Goal: Book appointment/travel/reservation

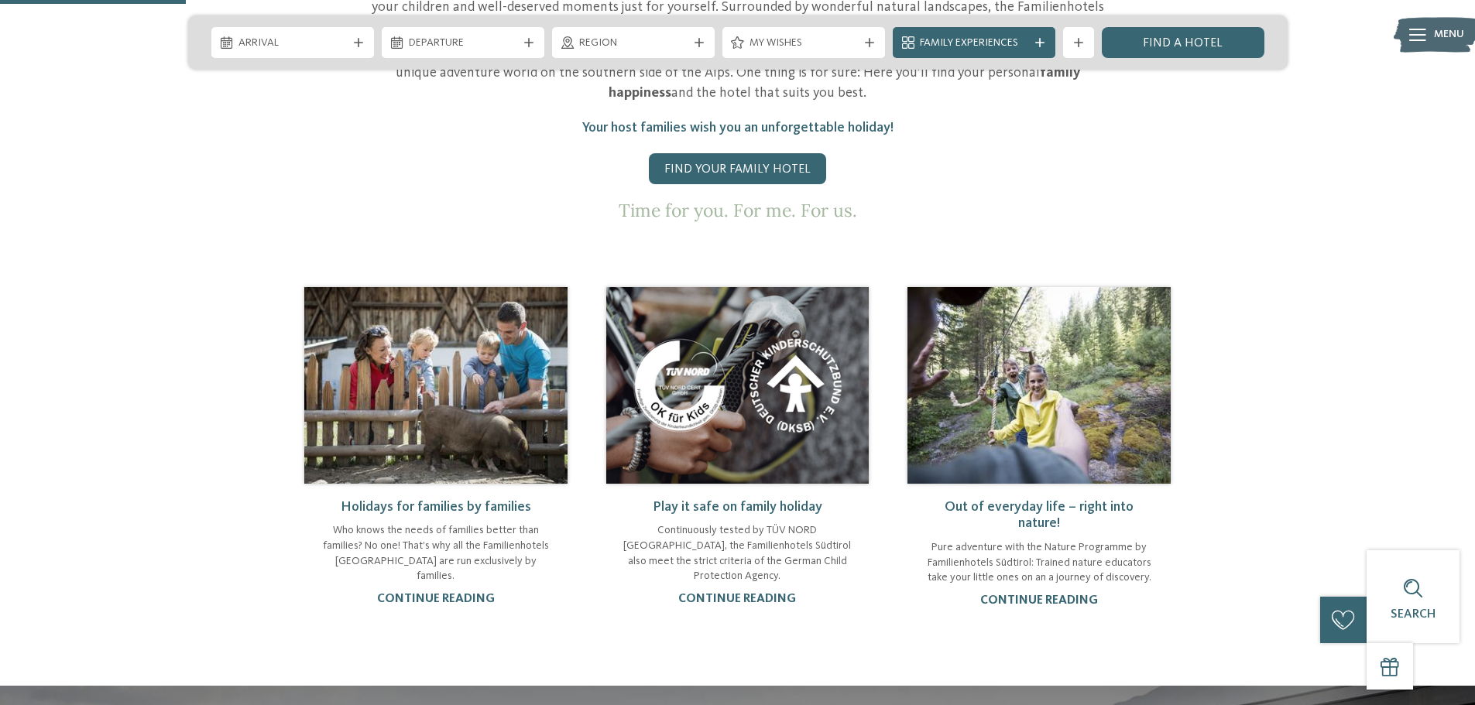
scroll to position [929, 0]
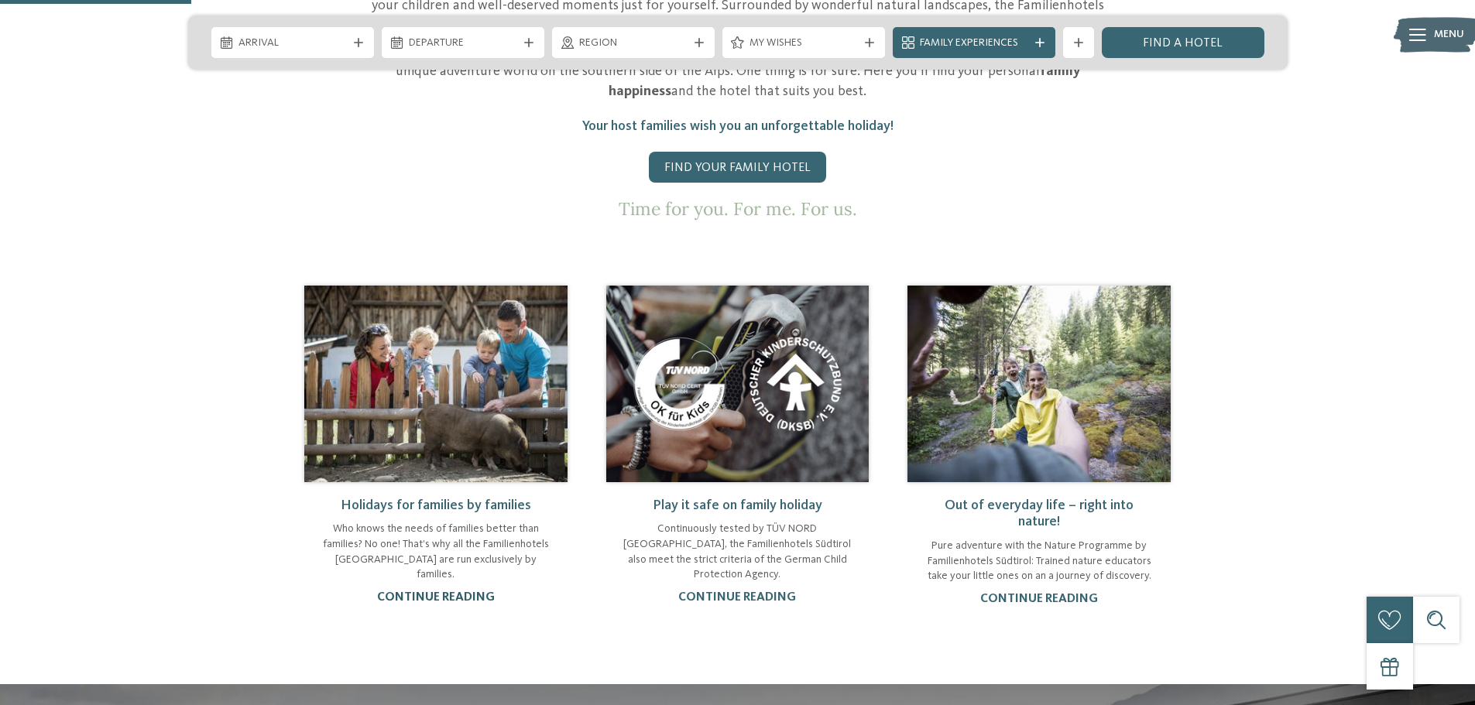
click at [447, 591] on link "continue reading" at bounding box center [436, 597] width 118 height 12
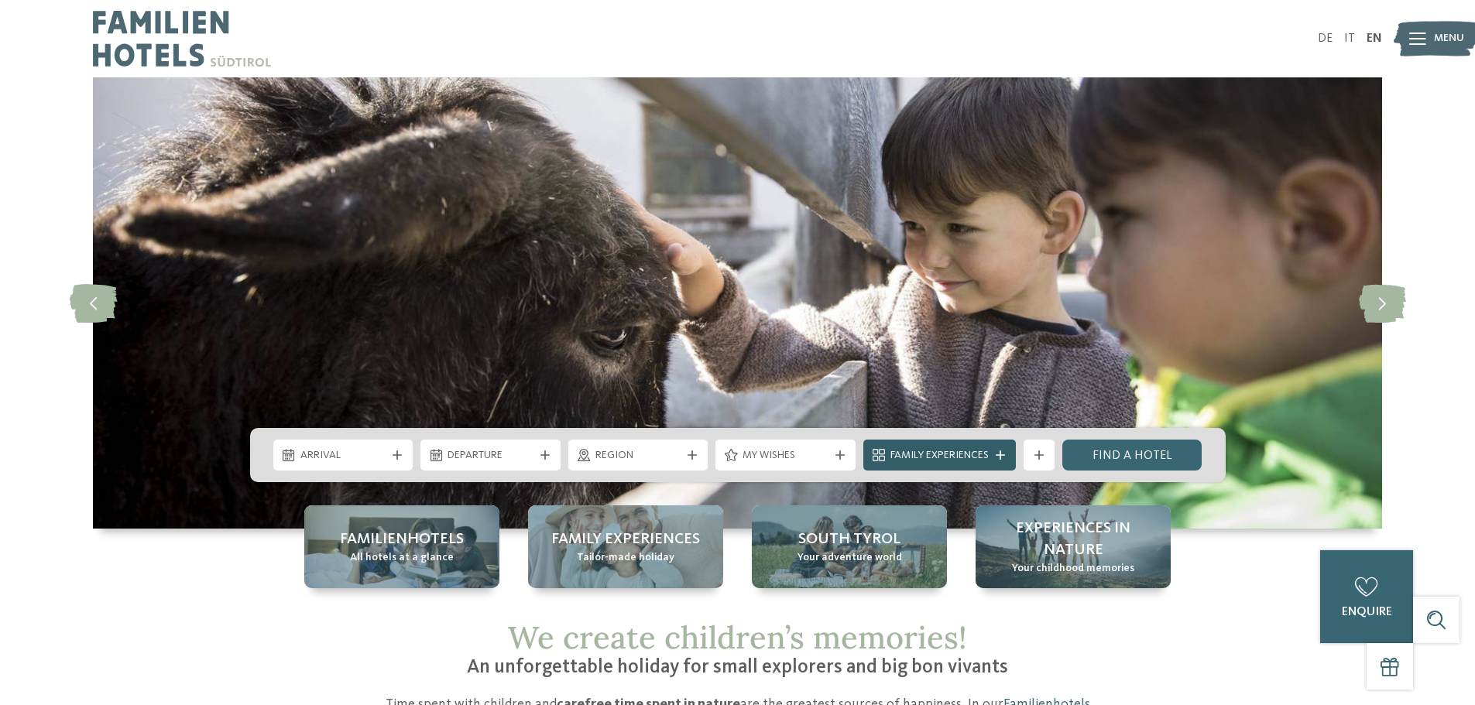
click at [913, 453] on span "Family Experiences" at bounding box center [939, 455] width 98 height 15
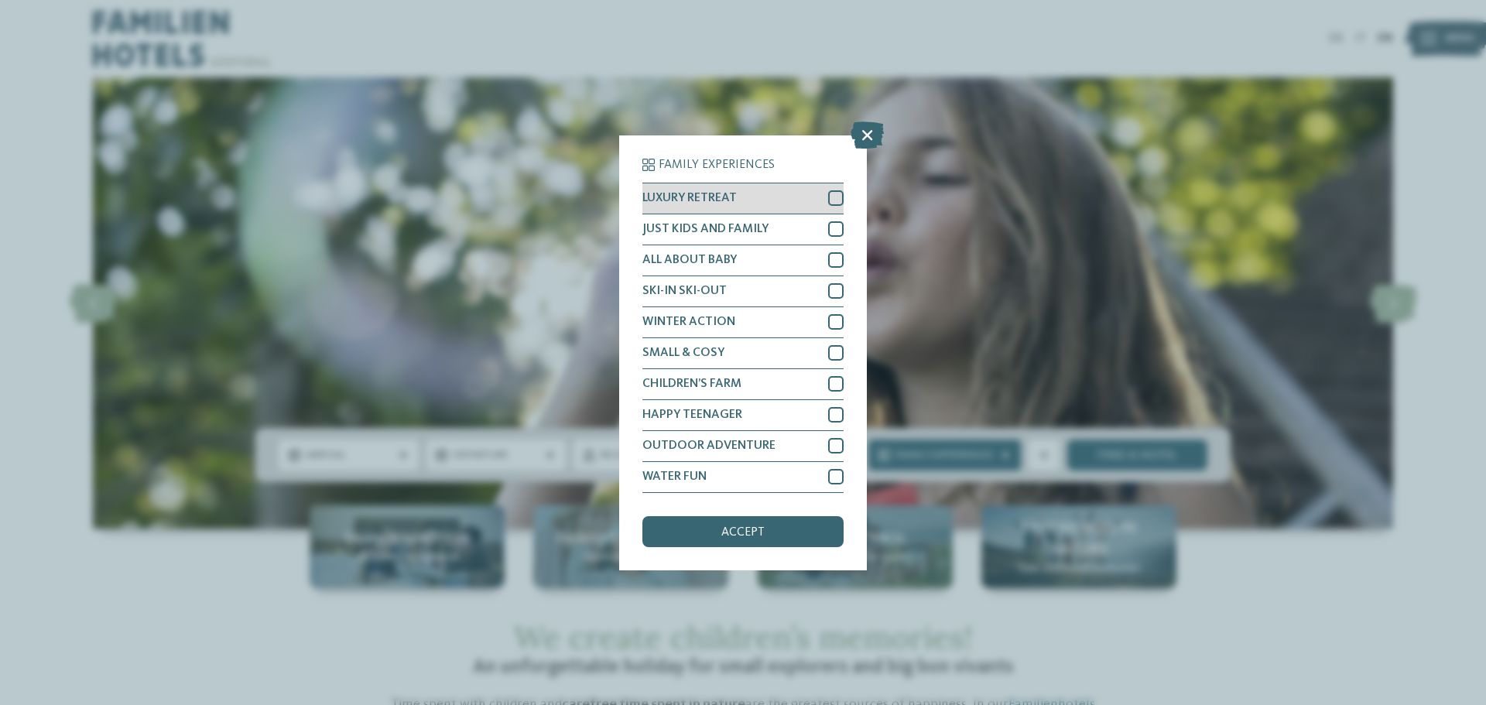
click at [834, 195] on div at bounding box center [835, 197] width 15 height 15
click at [754, 539] on div "accept" at bounding box center [743, 531] width 201 height 31
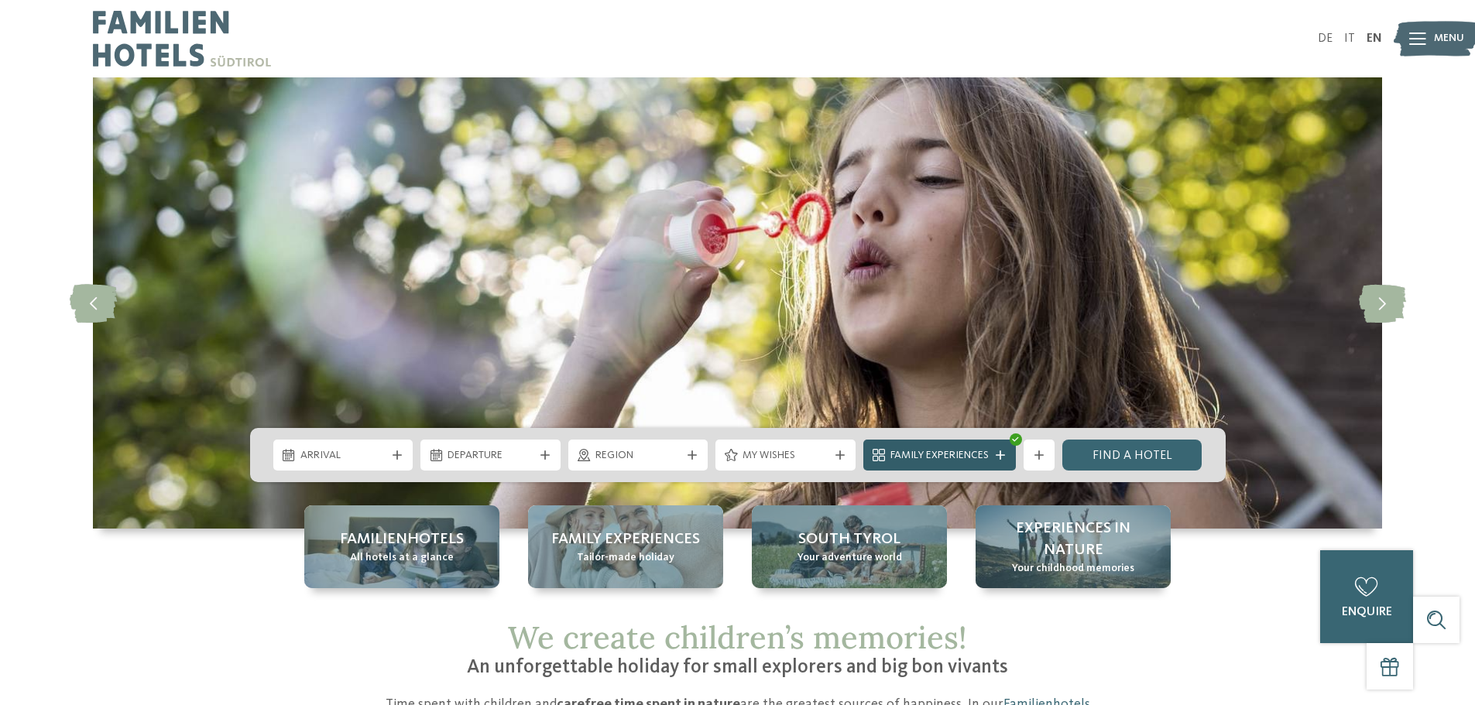
click at [1000, 453] on icon at bounding box center [1000, 455] width 9 height 9
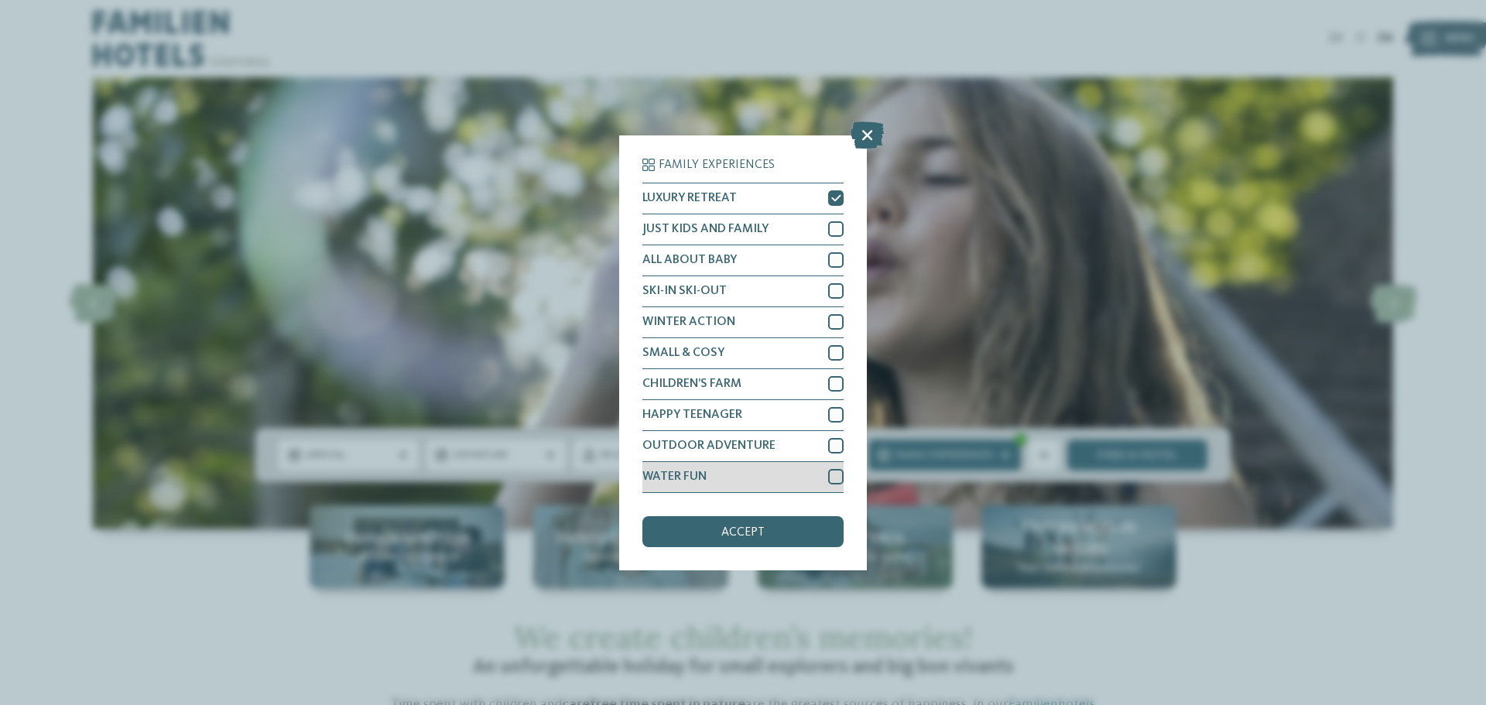
click at [842, 476] on div at bounding box center [835, 476] width 15 height 15
click at [790, 526] on div "accept" at bounding box center [743, 531] width 201 height 31
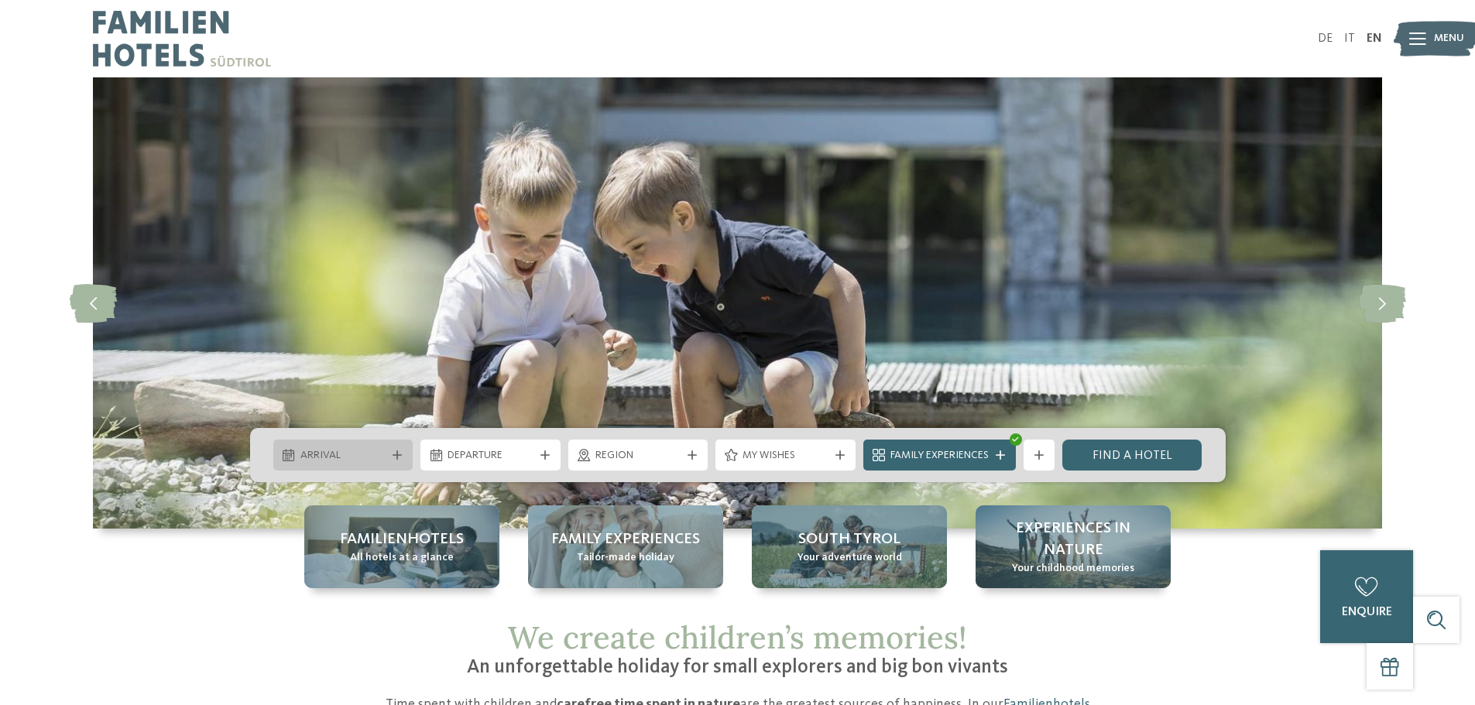
click at [355, 459] on span "Arrival" at bounding box center [343, 455] width 86 height 15
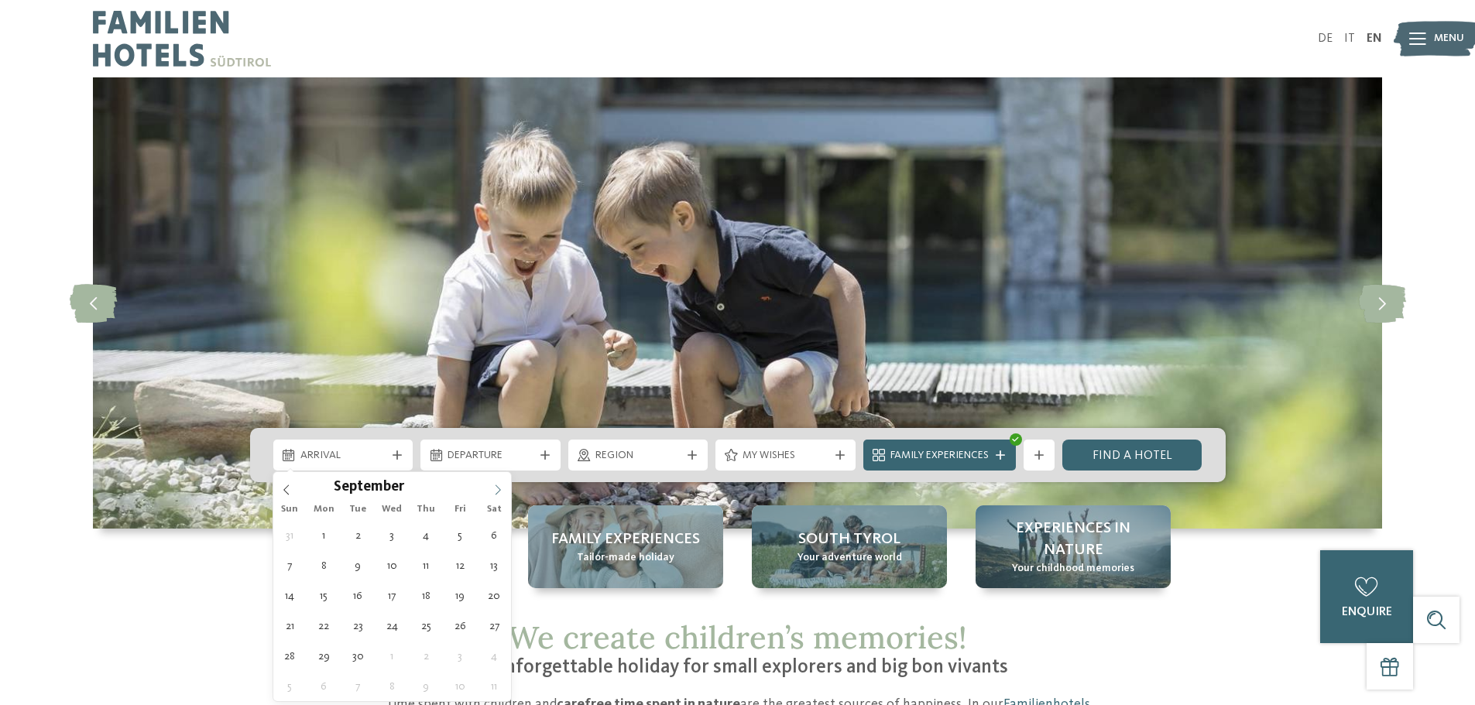
click at [496, 488] on icon at bounding box center [497, 490] width 11 height 11
type input "****"
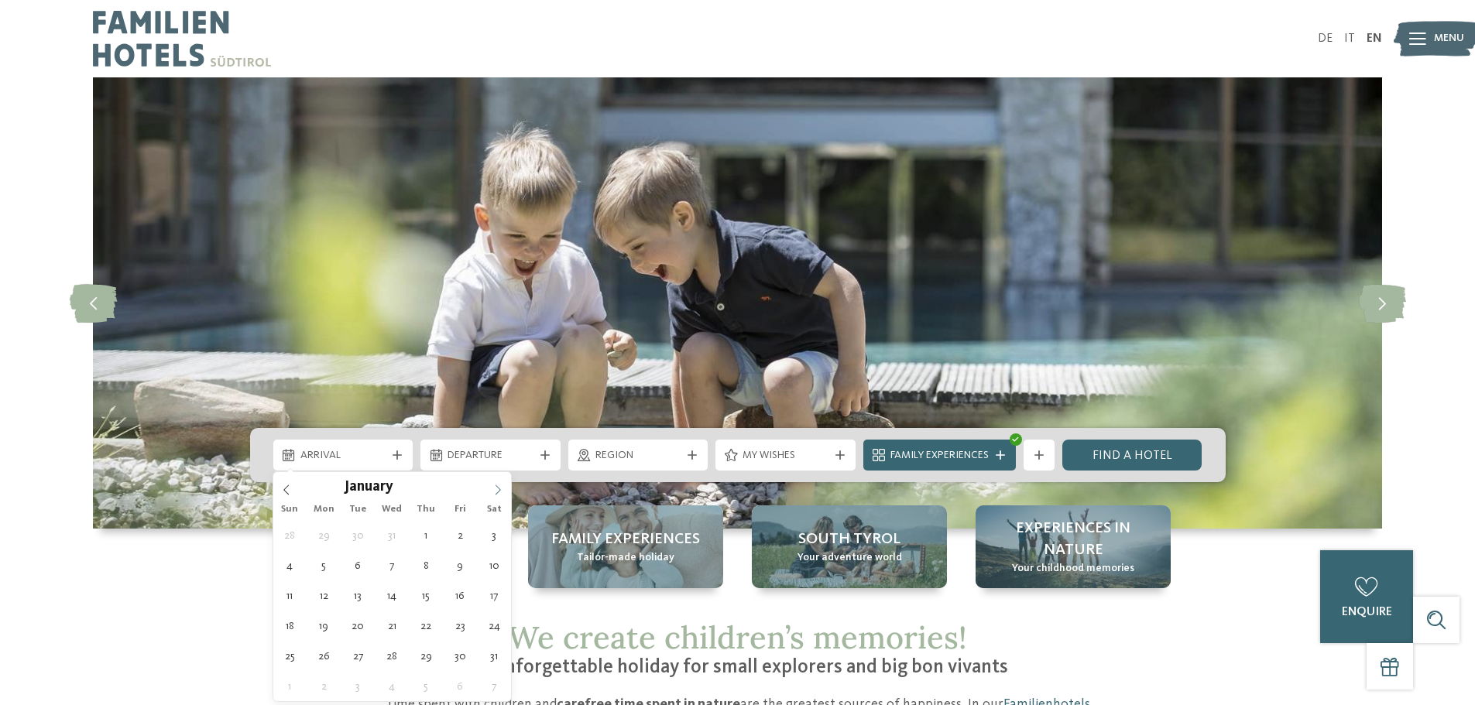
click at [496, 488] on icon at bounding box center [497, 490] width 11 height 11
click at [499, 485] on icon at bounding box center [497, 490] width 11 height 11
click at [503, 483] on span at bounding box center [498, 485] width 26 height 26
click at [503, 488] on icon at bounding box center [497, 490] width 11 height 11
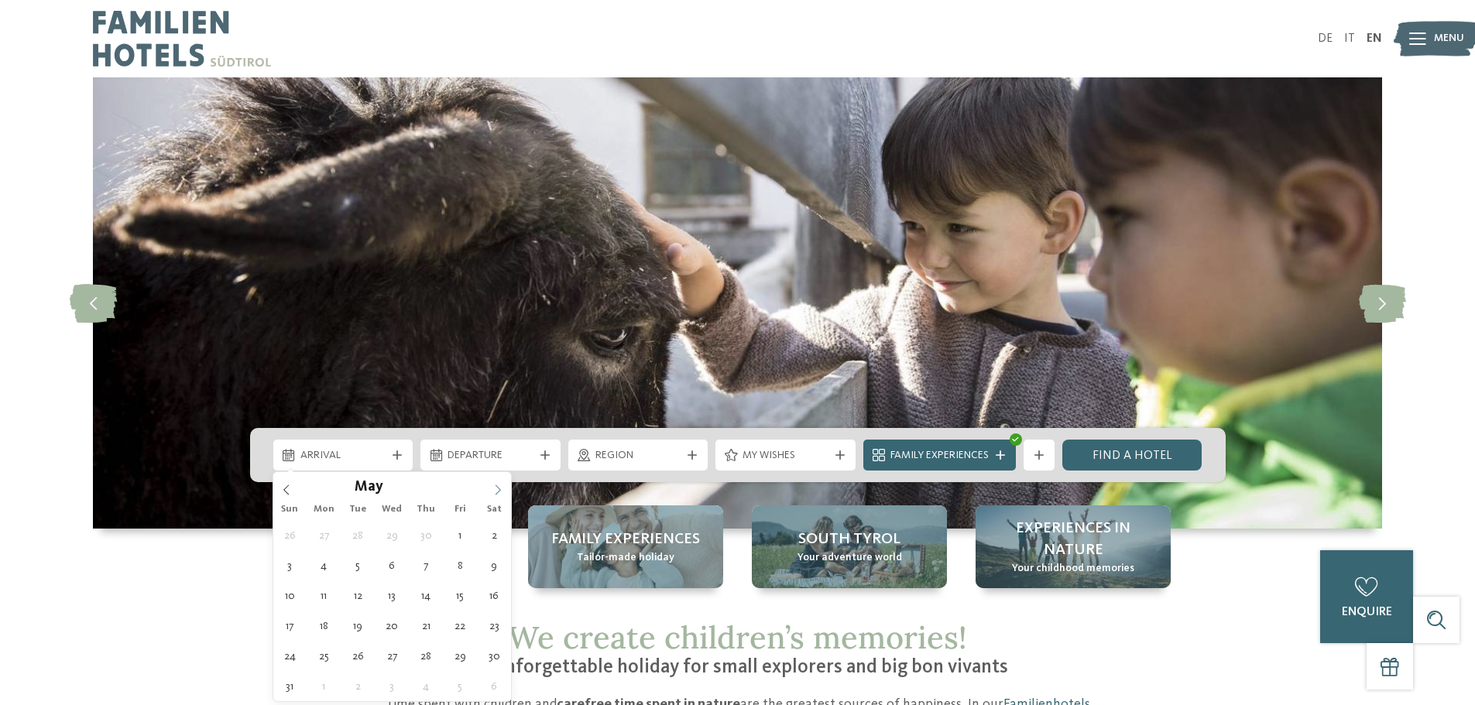
click at [502, 488] on icon at bounding box center [497, 490] width 11 height 11
click at [290, 489] on icon at bounding box center [286, 490] width 11 height 11
click at [495, 489] on icon at bounding box center [497, 490] width 11 height 11
type div "01.06.2026"
type input "****"
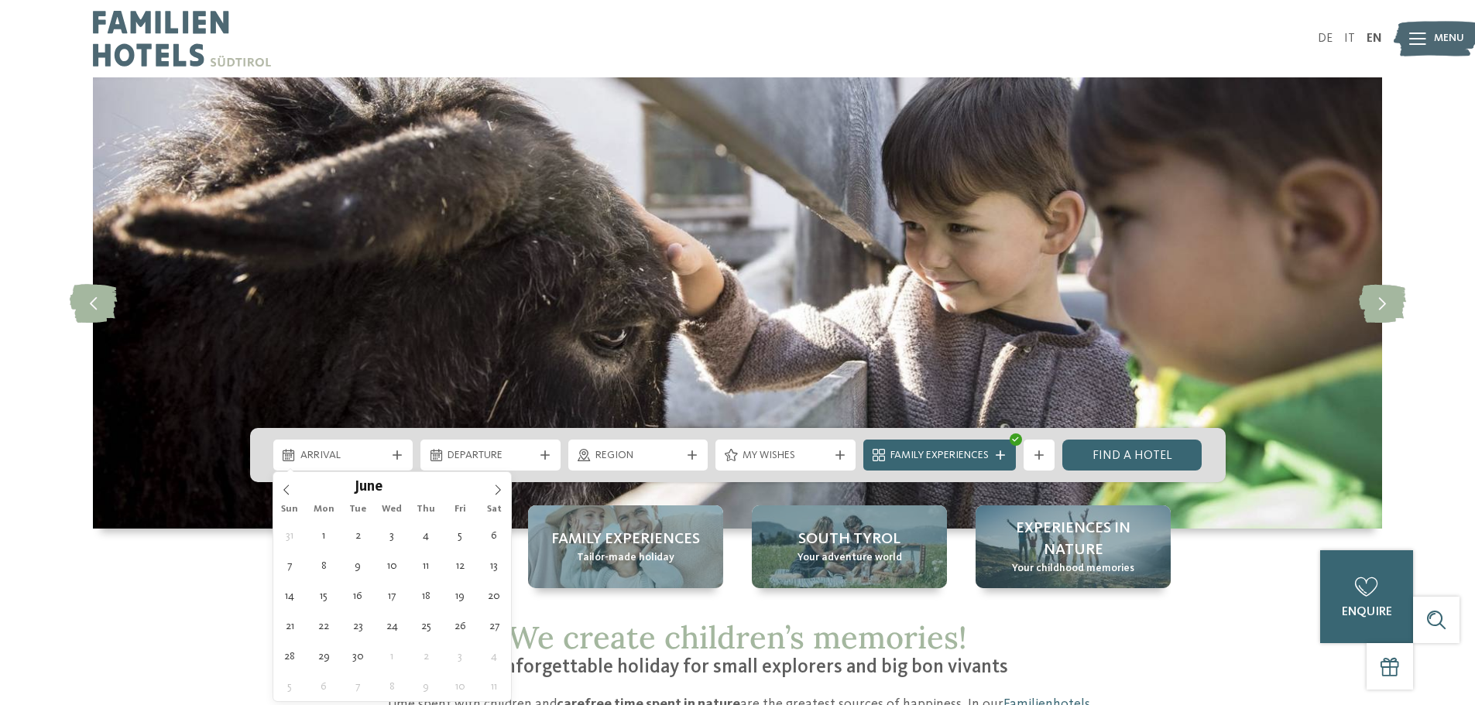
drag, startPoint x: 326, startPoint y: 533, endPoint x: 336, endPoint y: 532, distance: 10.1
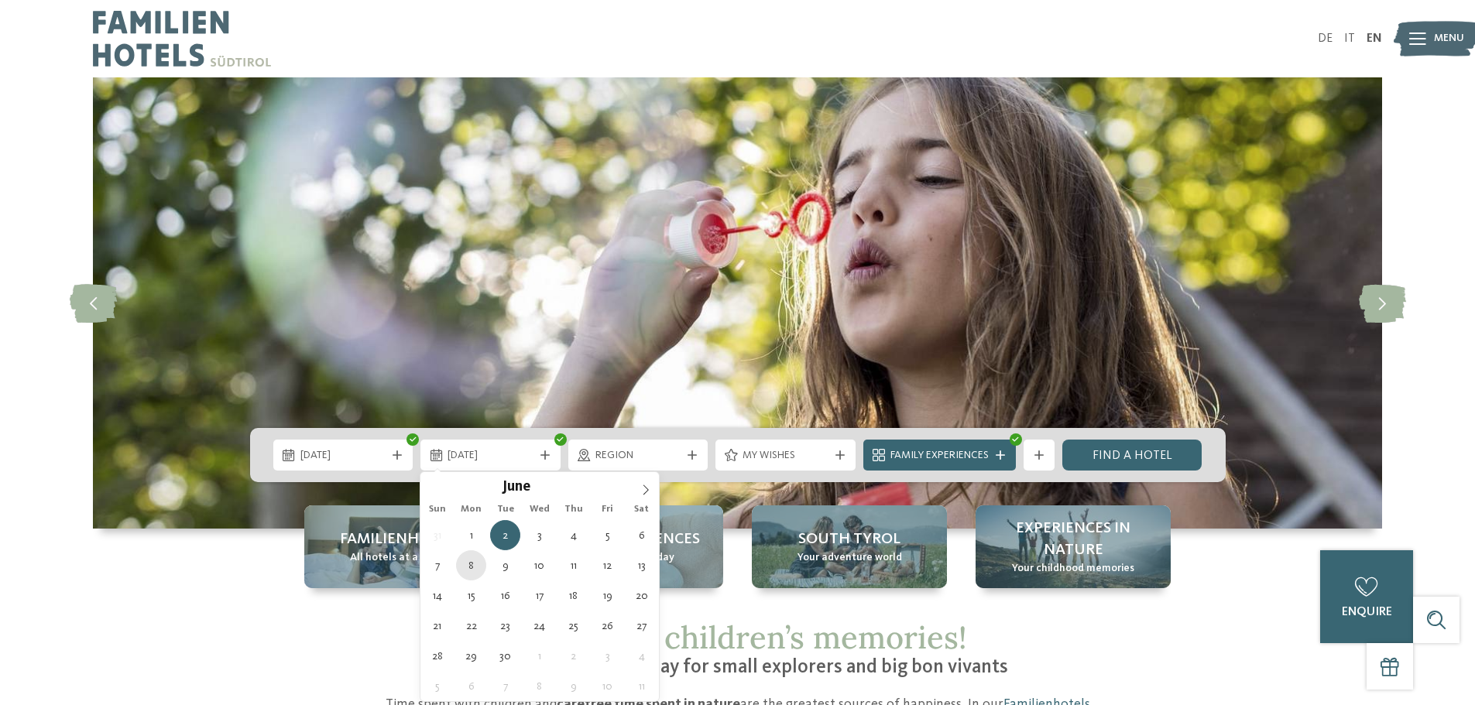
type div "08.06.2026"
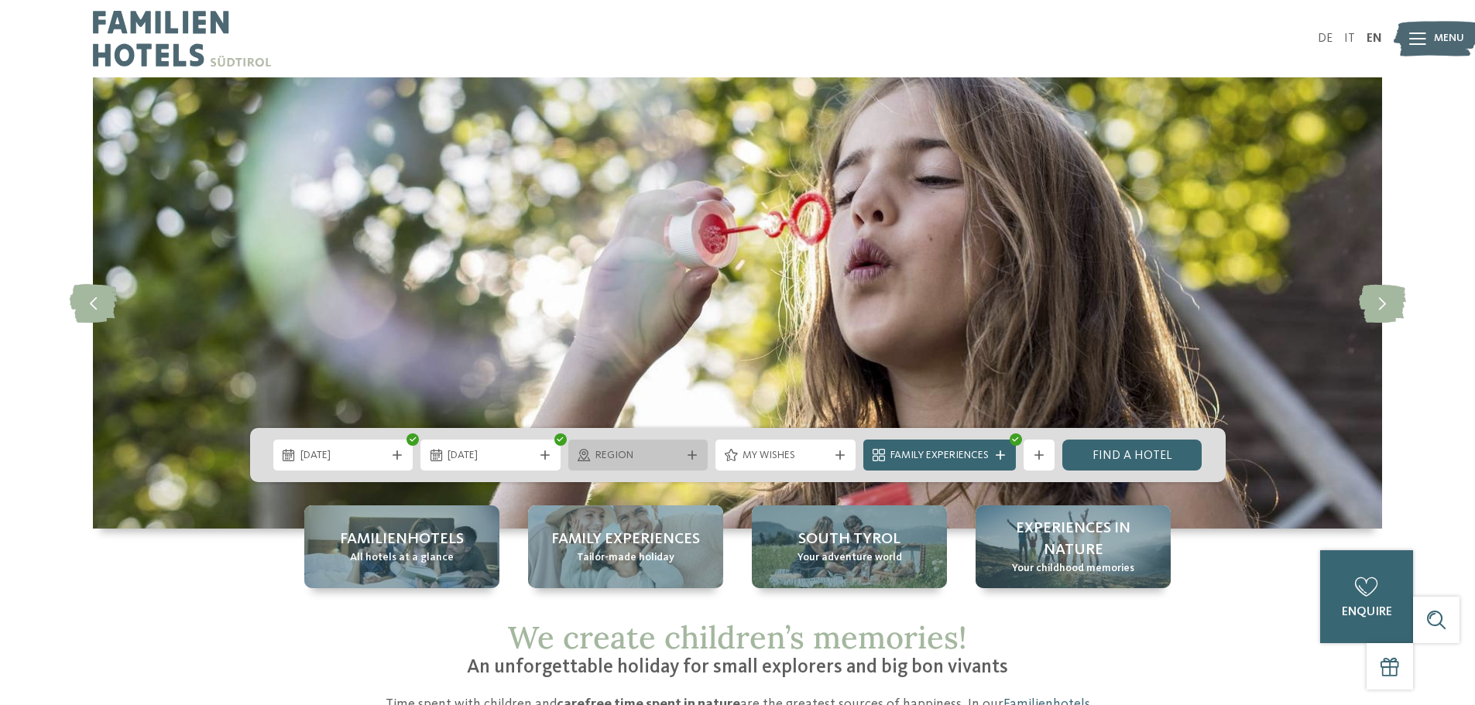
click at [639, 458] on span "Region" at bounding box center [638, 455] width 86 height 15
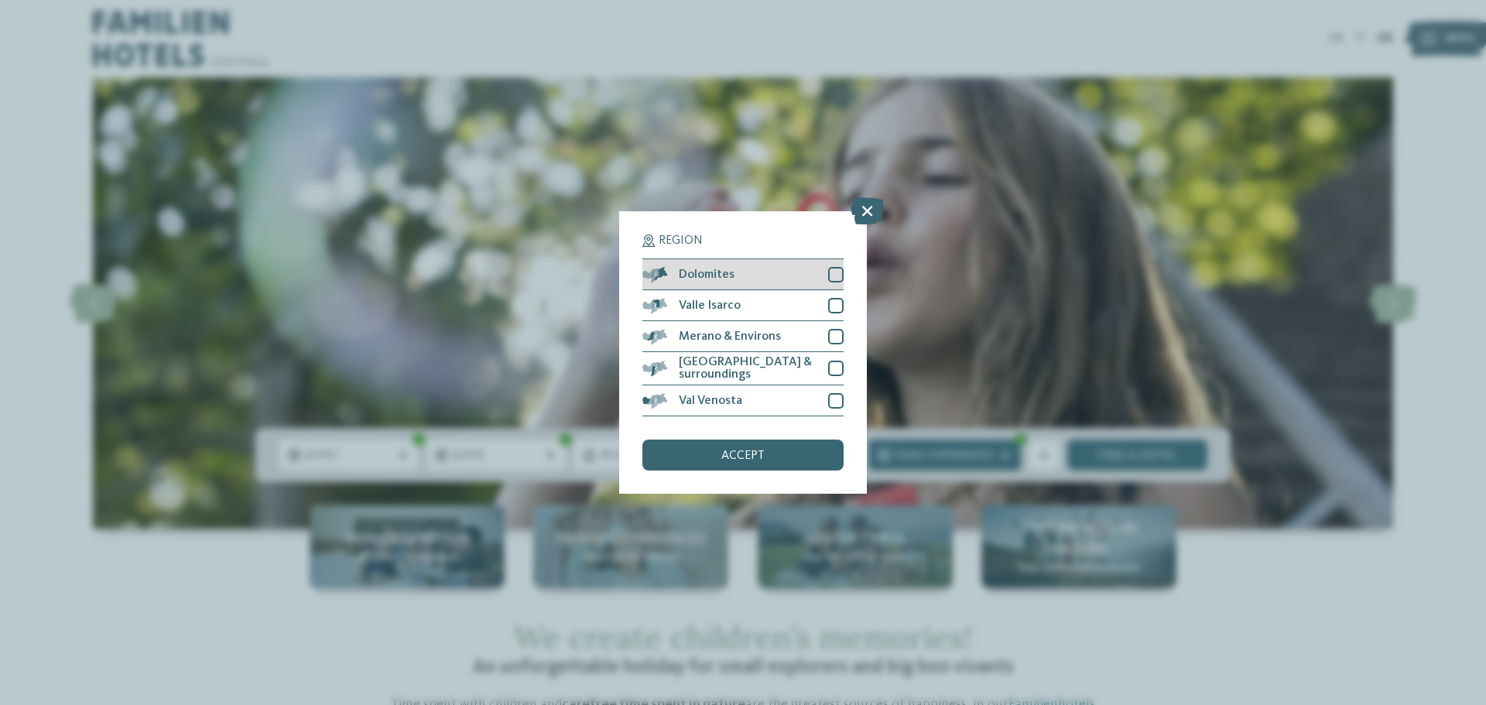
click at [843, 268] on div at bounding box center [835, 274] width 15 height 15
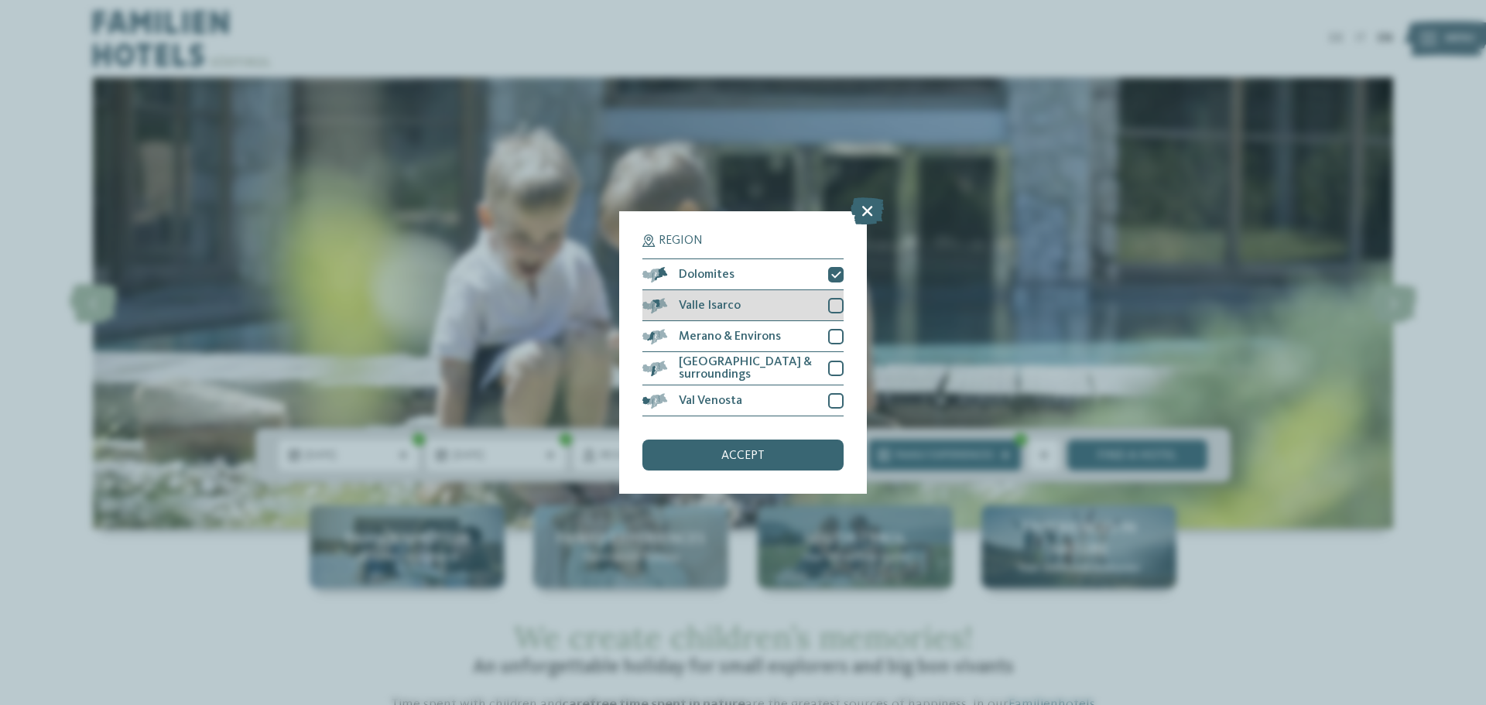
click at [834, 307] on div at bounding box center [835, 305] width 15 height 15
click at [742, 452] on span "accept" at bounding box center [742, 456] width 43 height 12
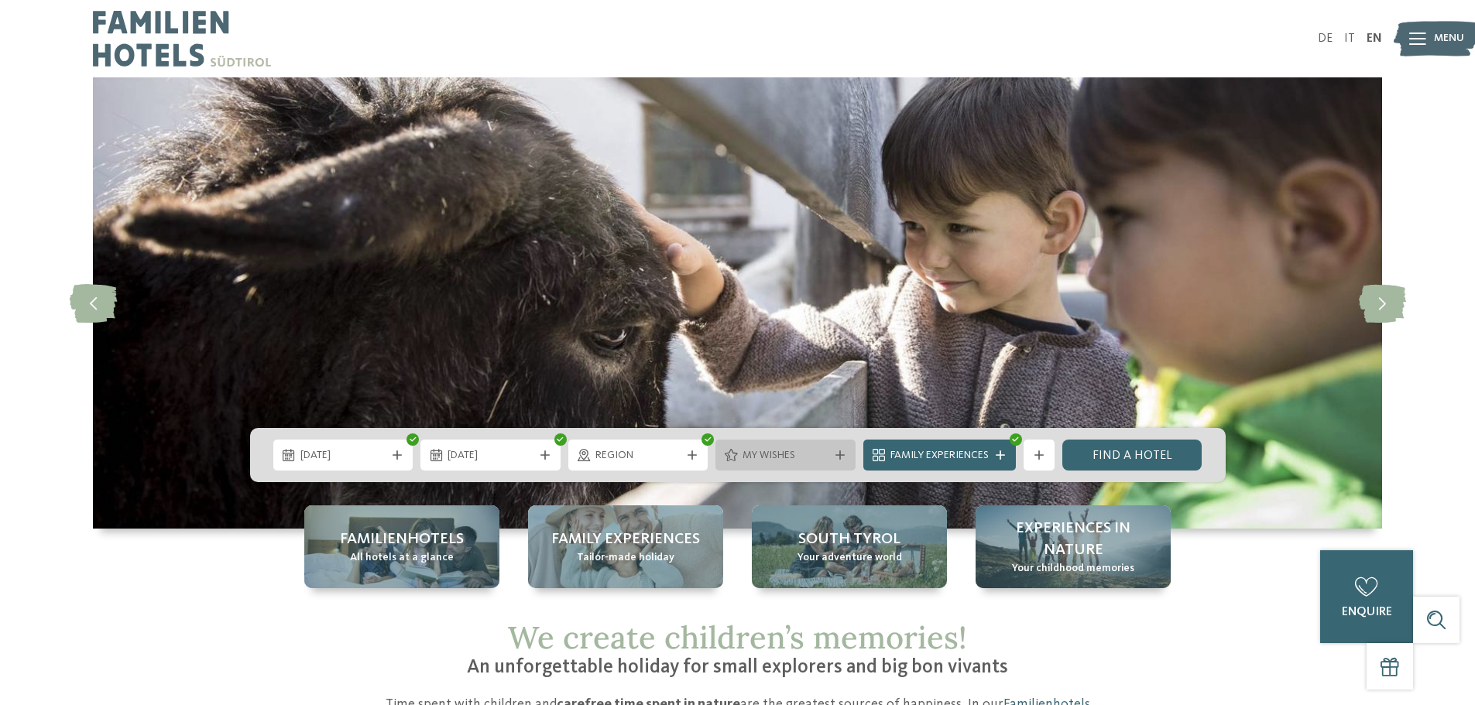
click at [759, 454] on span "My wishes" at bounding box center [785, 455] width 86 height 15
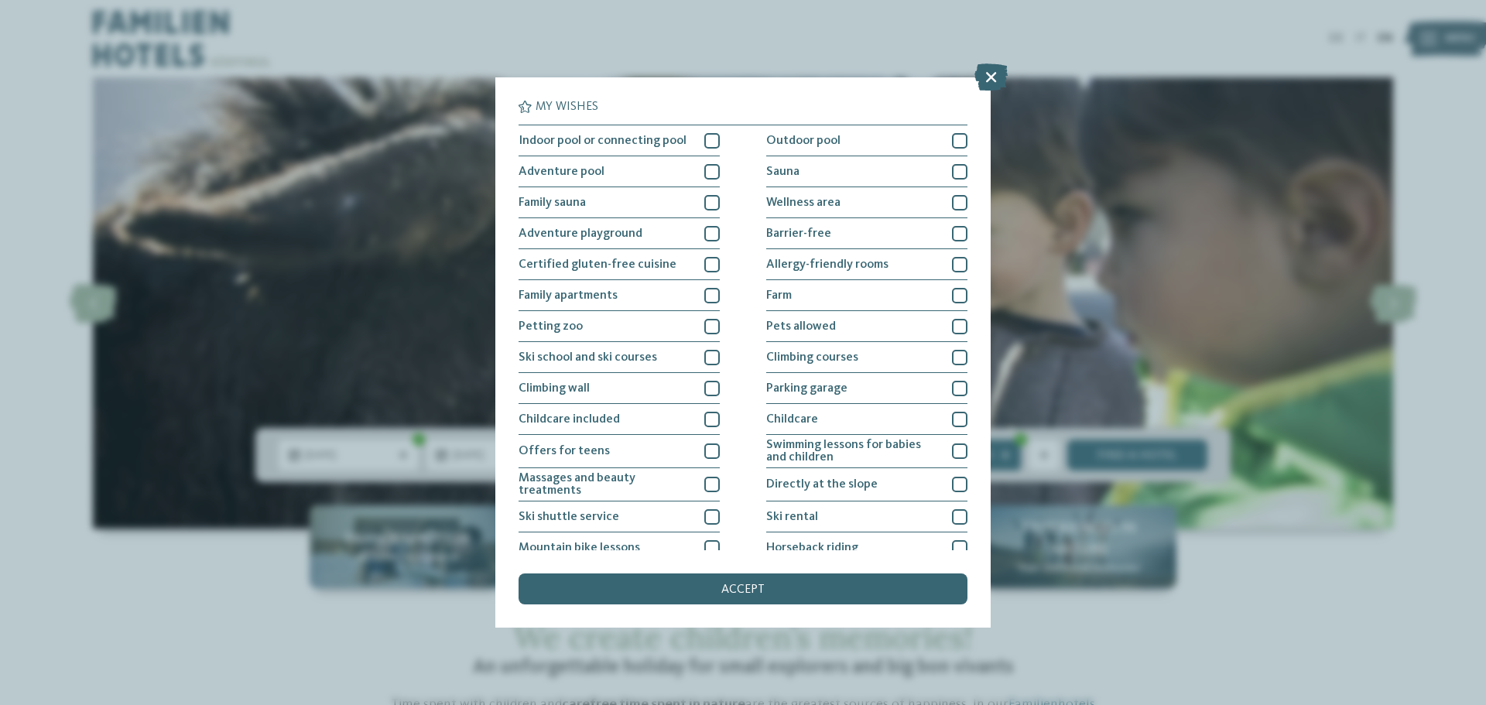
click at [730, 584] on div "accept" at bounding box center [743, 589] width 449 height 31
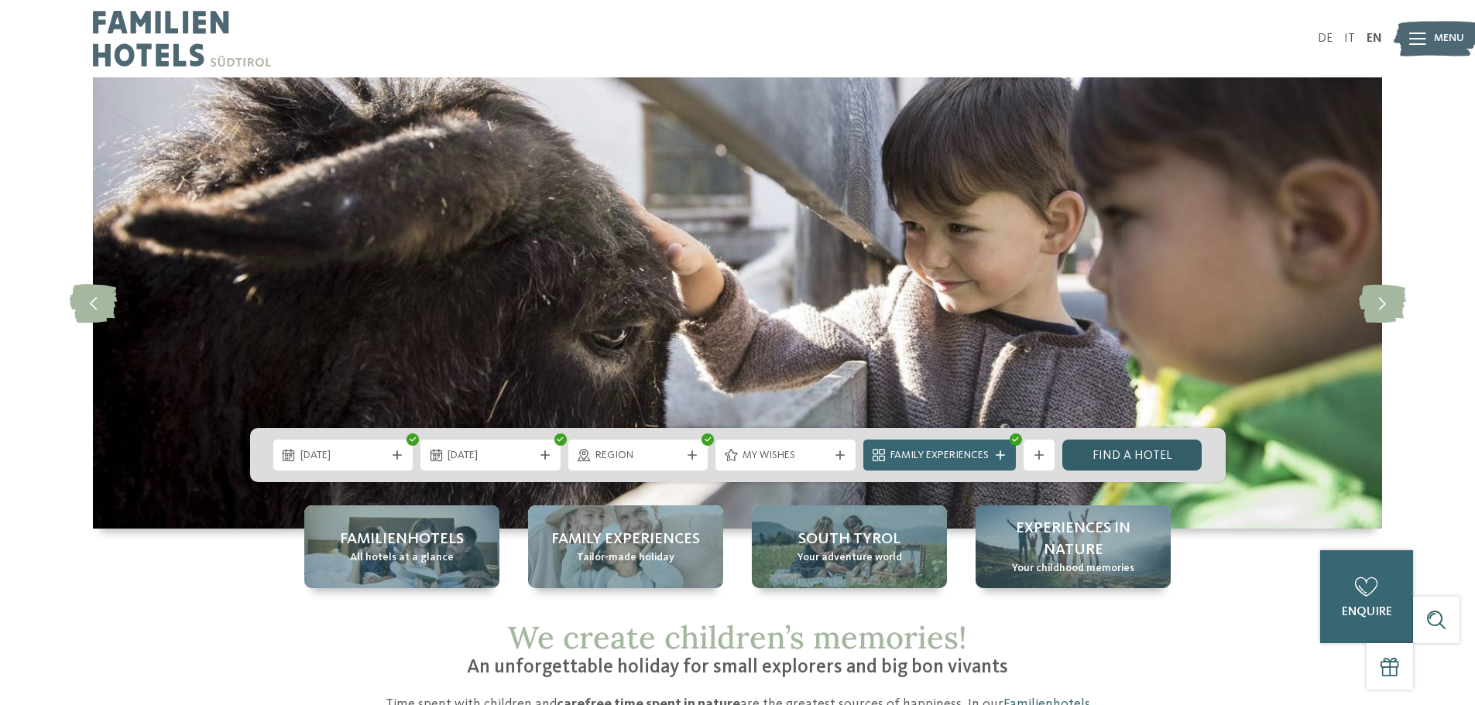
click at [1118, 457] on link "Find a hotel" at bounding box center [1132, 455] width 140 height 31
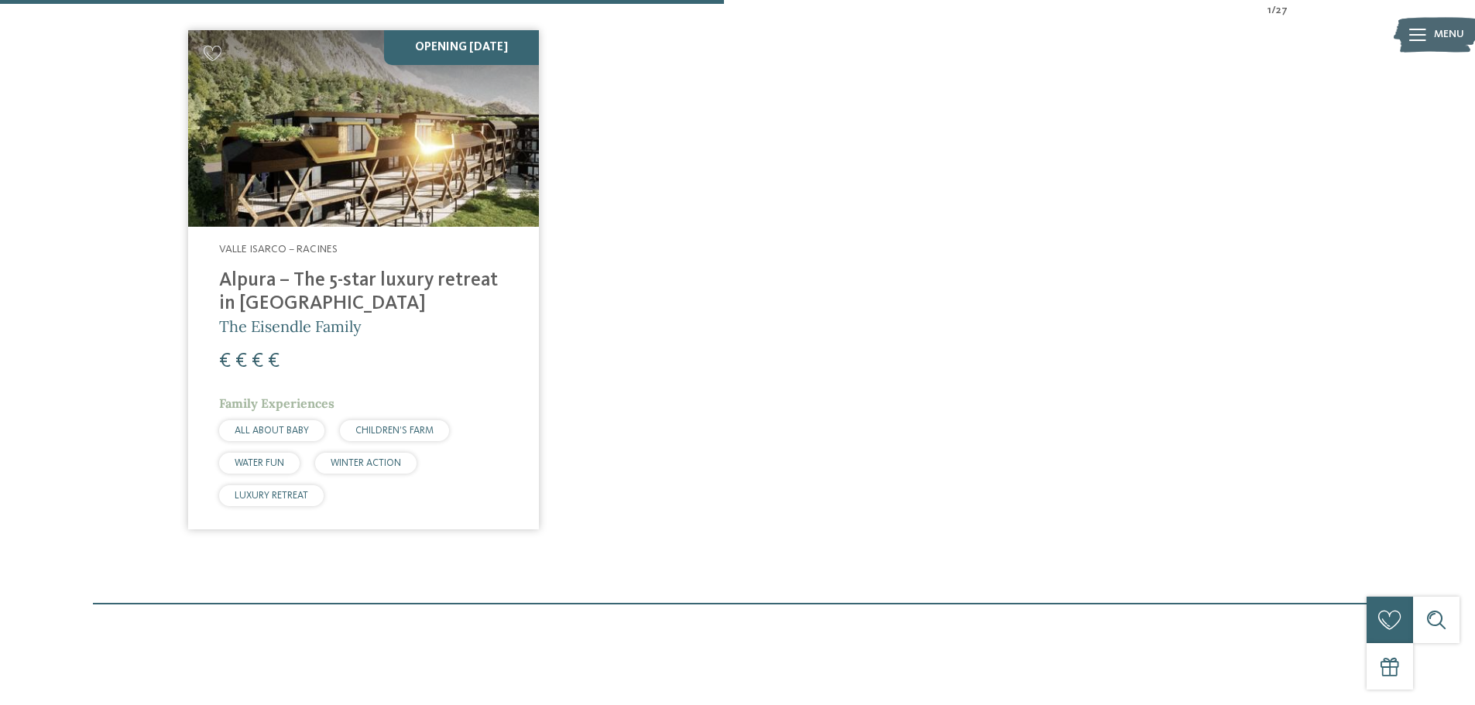
scroll to position [548, 0]
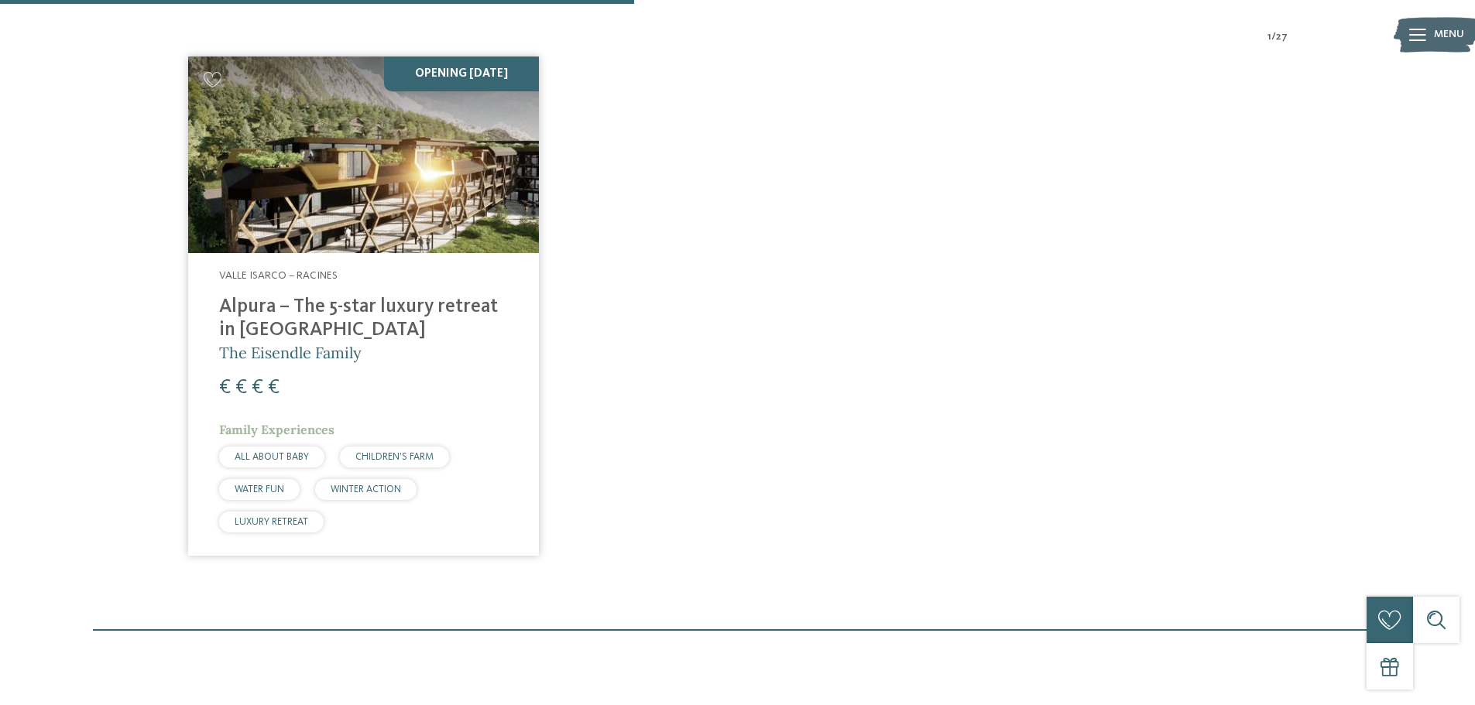
click at [322, 296] on h4 "Alpura – The 5-star luxury retreat in [GEOGRAPHIC_DATA]" at bounding box center [363, 319] width 289 height 46
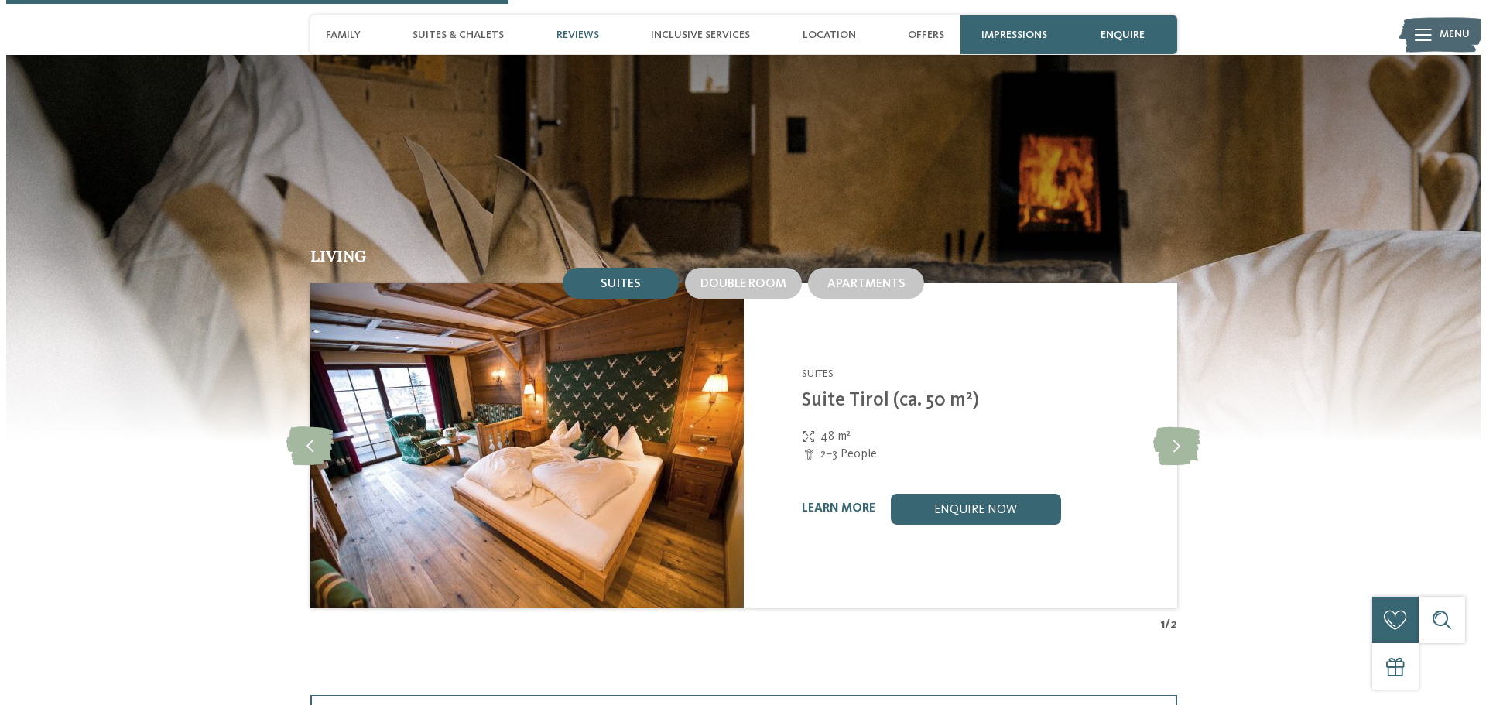
scroll to position [1703, 0]
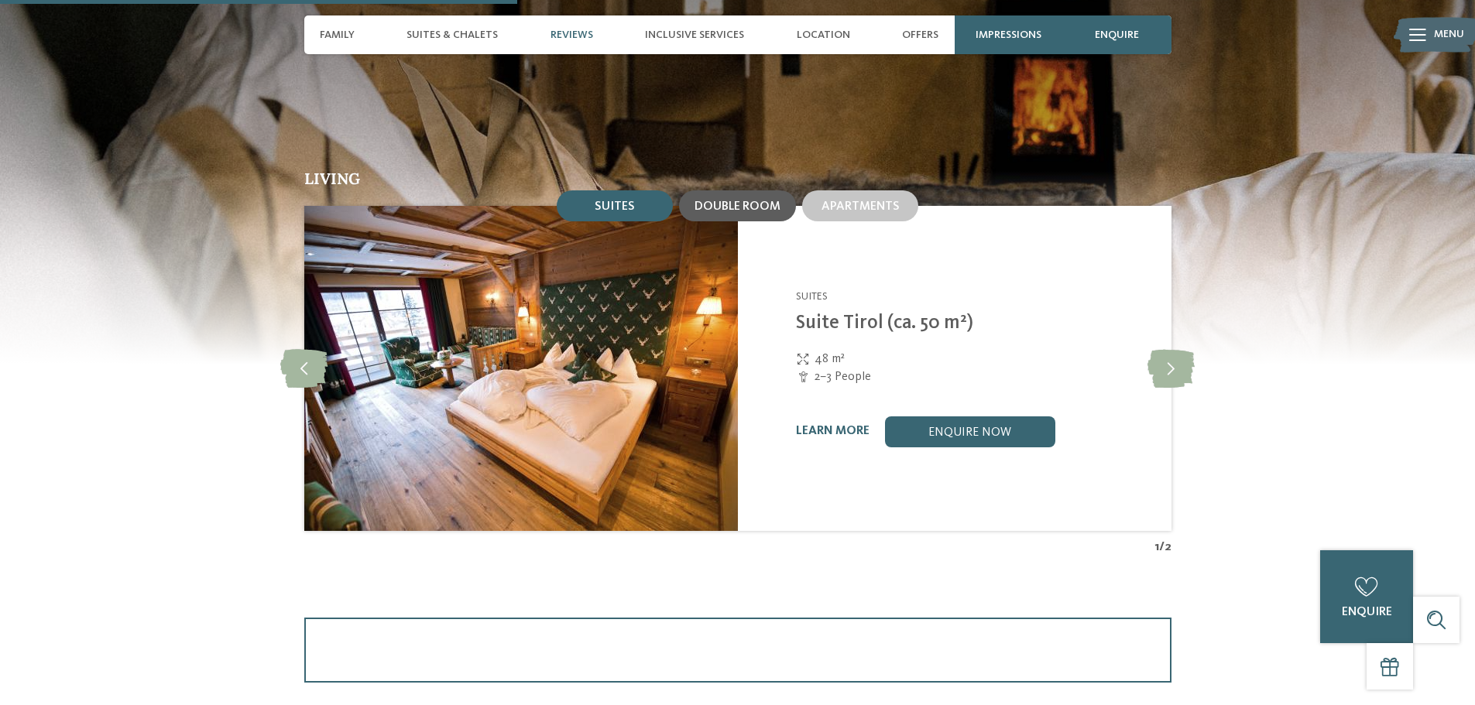
click at [758, 190] on div "Double room" at bounding box center [737, 205] width 117 height 31
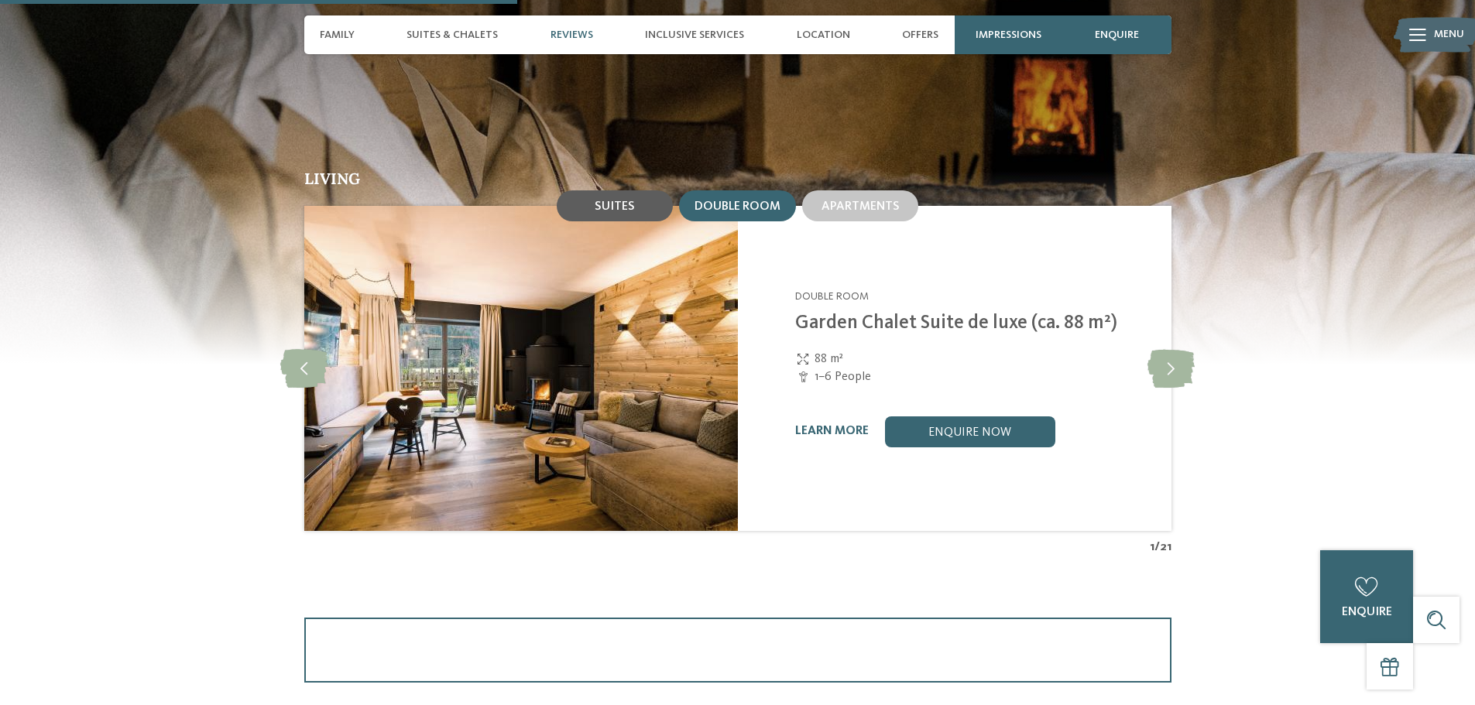
click at [635, 190] on div "Suites" at bounding box center [615, 205] width 116 height 31
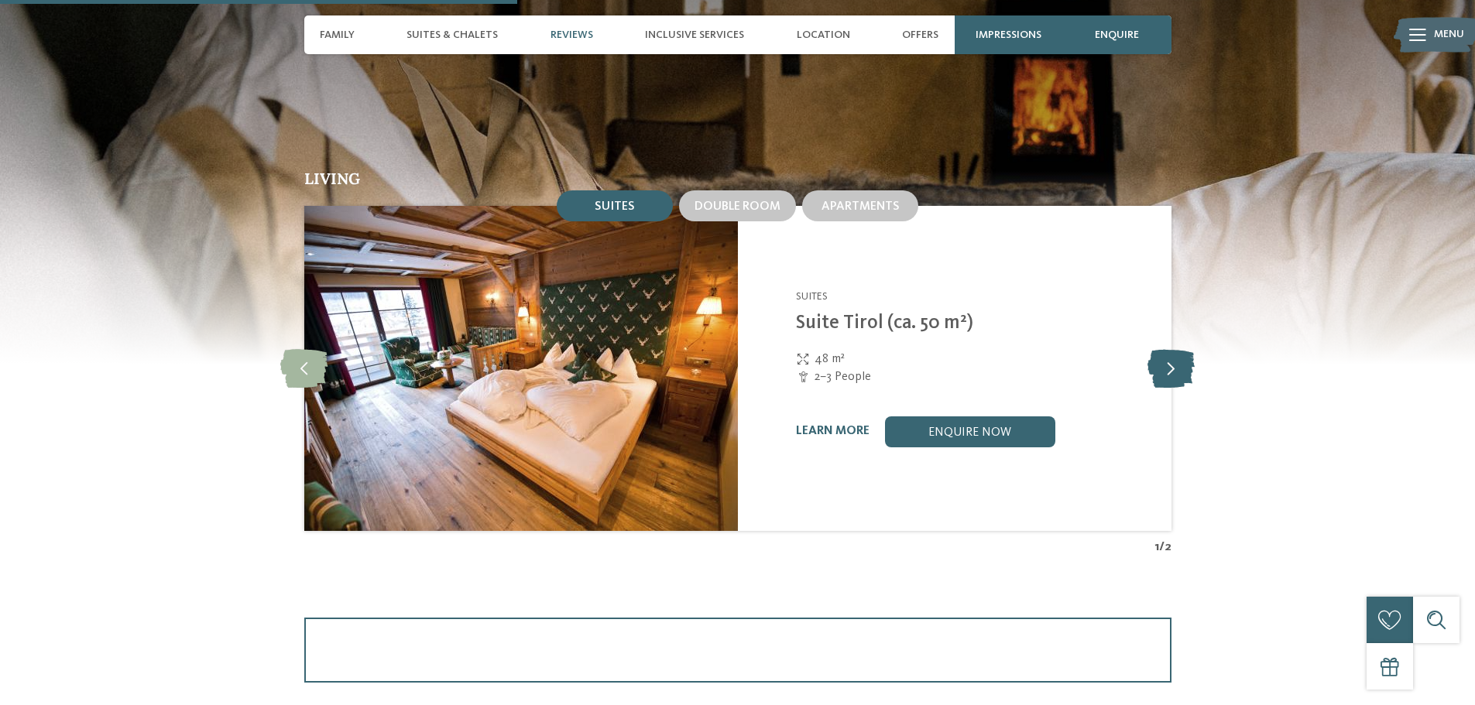
click at [1160, 349] on icon at bounding box center [1170, 368] width 47 height 39
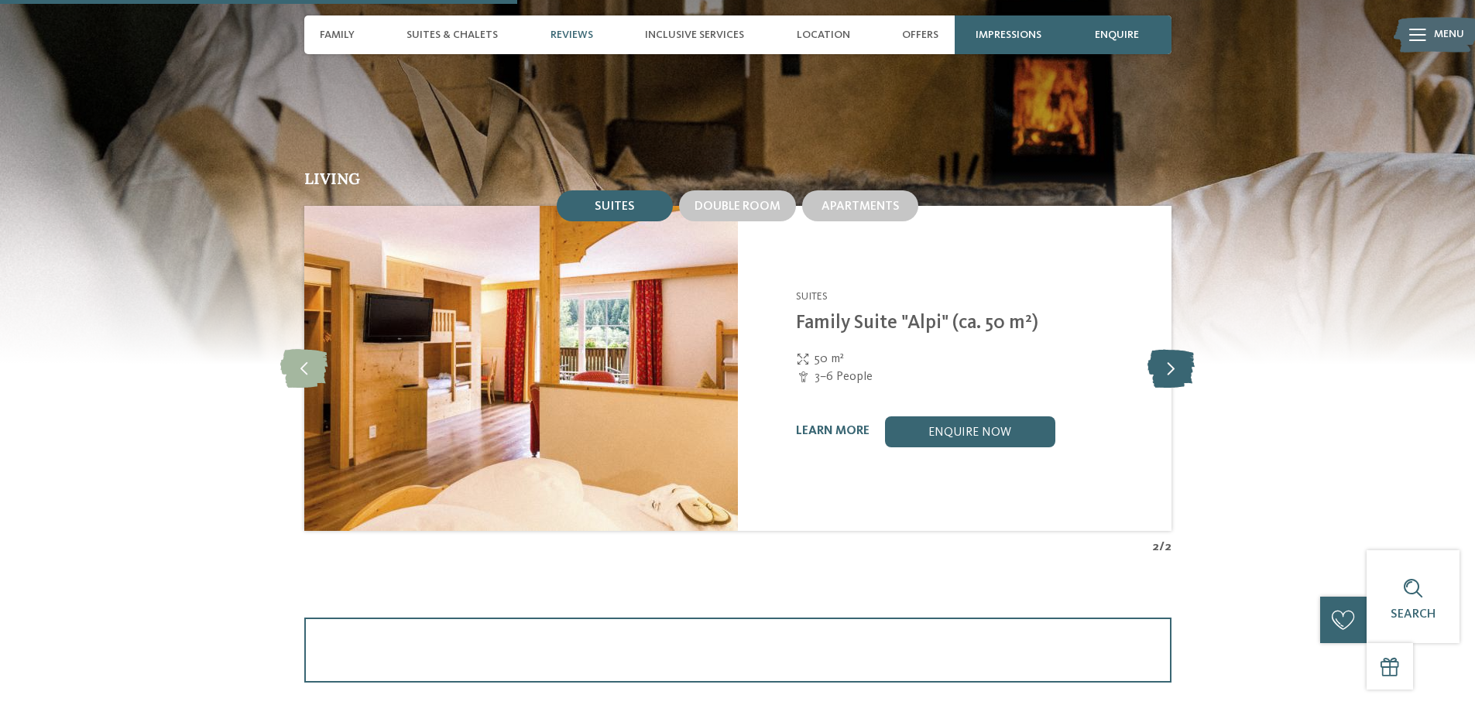
click at [1160, 349] on icon at bounding box center [1170, 368] width 47 height 39
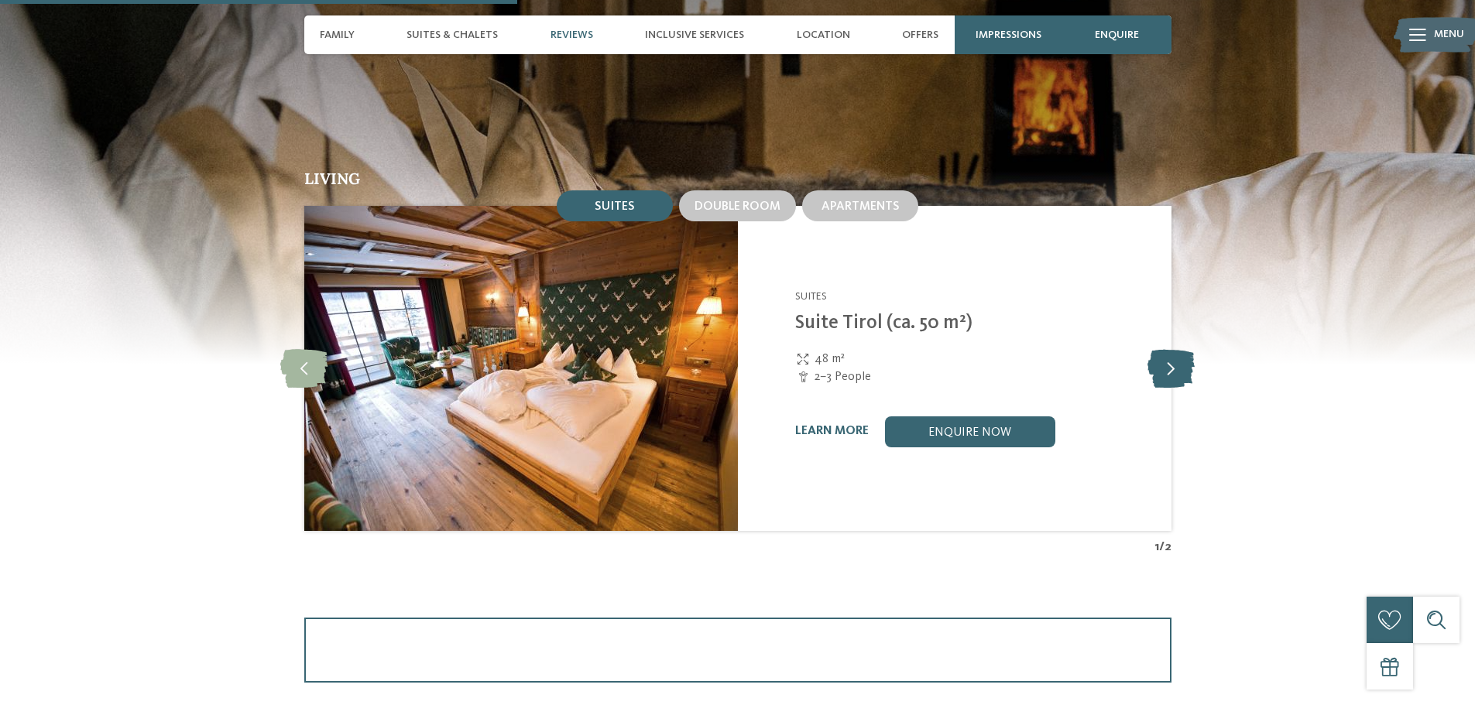
click at [1160, 349] on icon at bounding box center [1170, 368] width 47 height 39
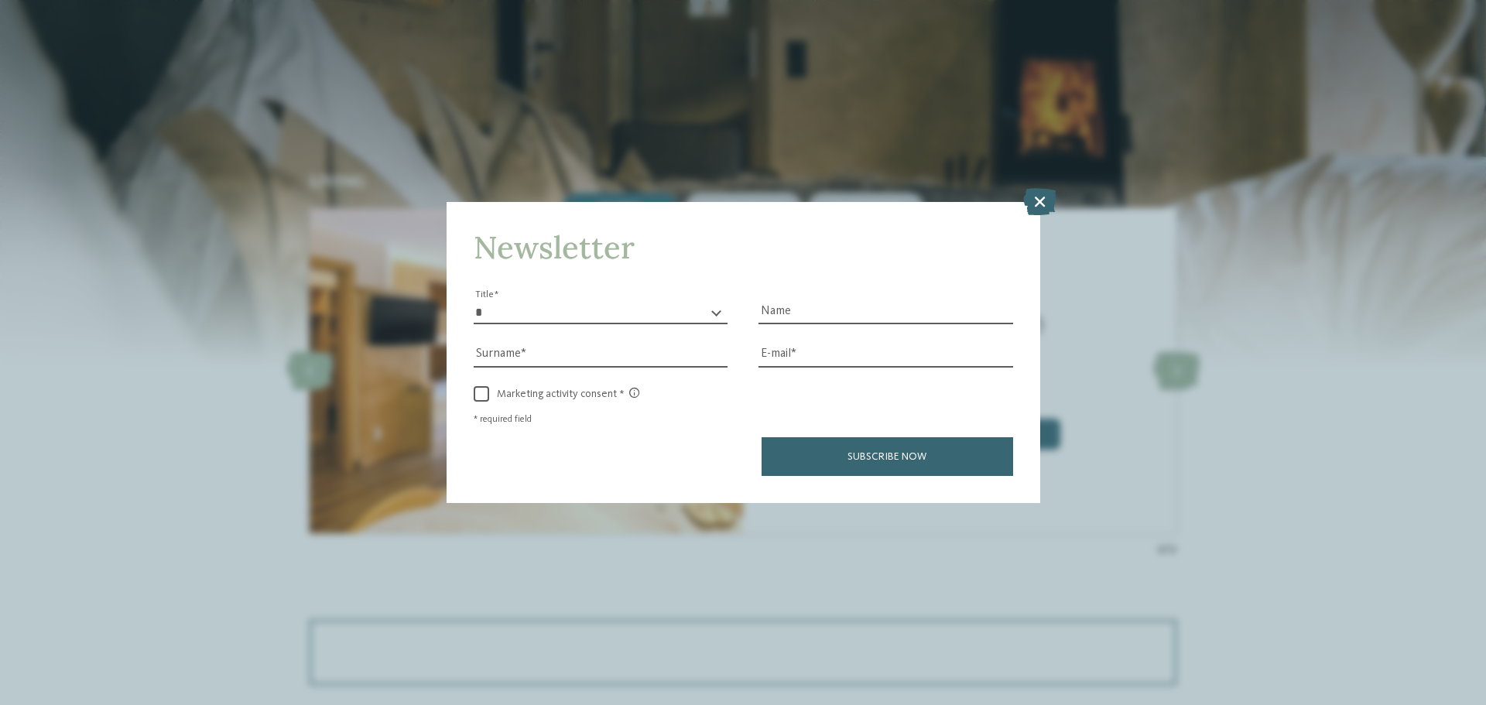
click at [1022, 207] on div "Newsletter * ** ** ****** ** Title Name Surname E-mail link link" at bounding box center [744, 352] width 594 height 301
click at [1035, 204] on icon at bounding box center [1039, 201] width 33 height 27
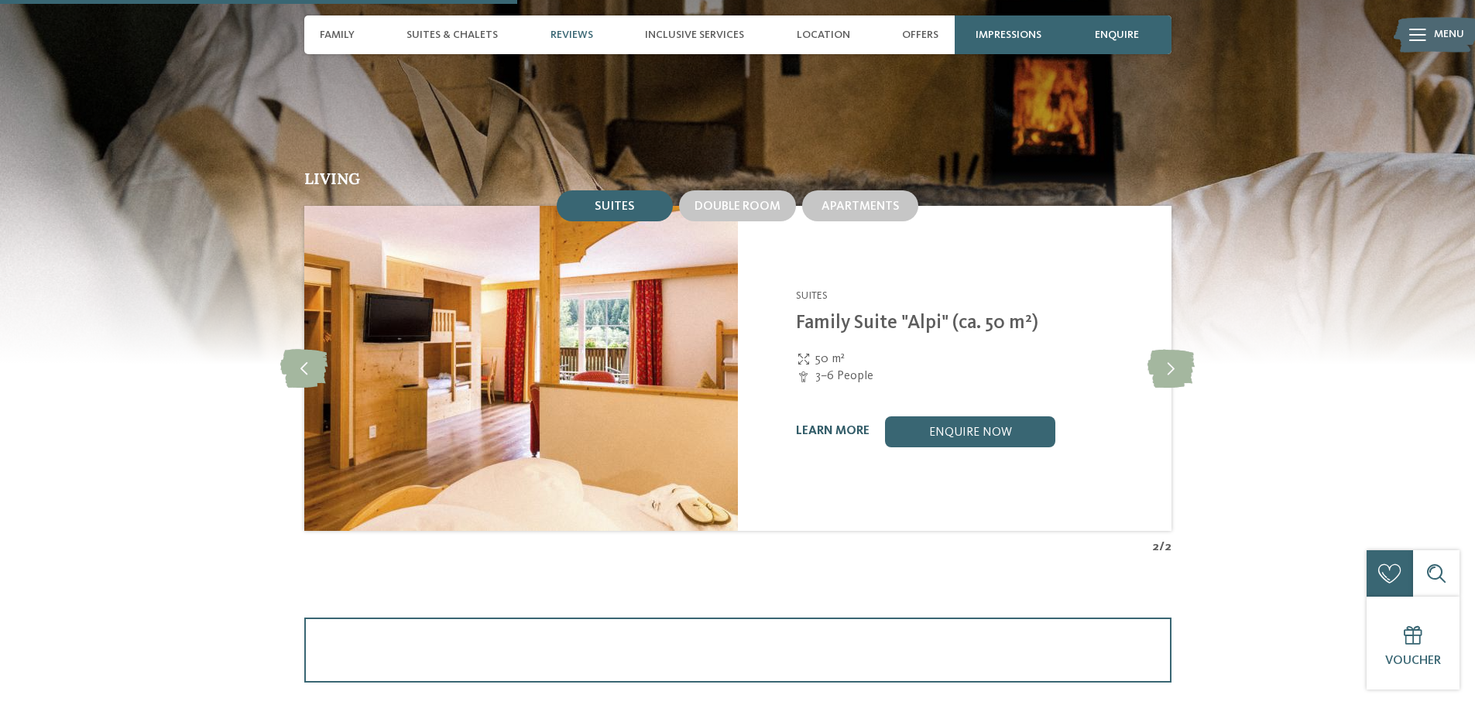
click at [837, 425] on link "learn more" at bounding box center [833, 431] width 74 height 12
